Goal: Transaction & Acquisition: Book appointment/travel/reservation

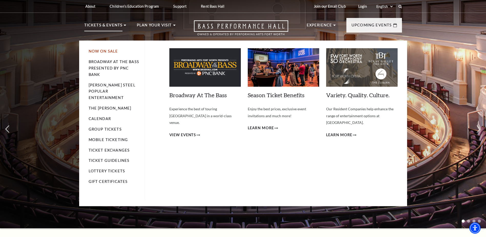
click at [101, 52] on link "Now On Sale" at bounding box center [103, 51] width 29 height 4
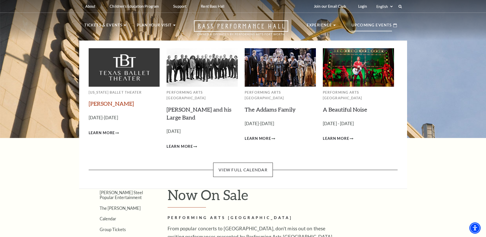
click at [102, 104] on link "[PERSON_NAME]" at bounding box center [111, 103] width 45 height 7
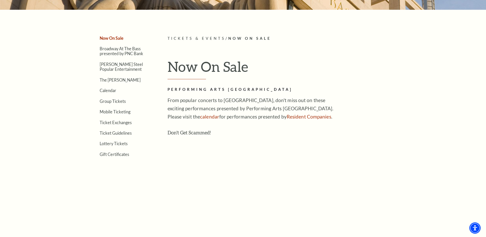
scroll to position [26, 0]
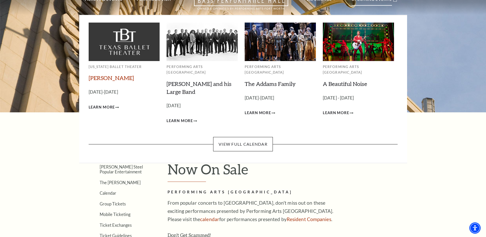
click at [100, 78] on link "[PERSON_NAME]" at bounding box center [111, 77] width 45 height 7
